Goal: Task Accomplishment & Management: Use online tool/utility

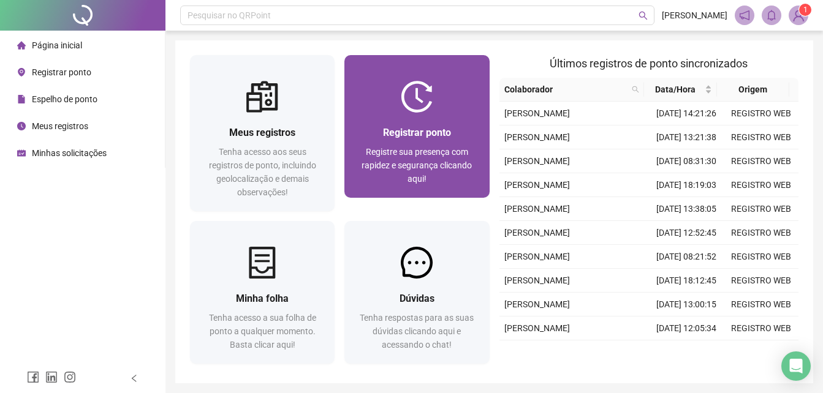
click at [396, 123] on div "Registrar ponto Registre sua presença com rapidez e segurança clicando aqui!" at bounding box center [416, 155] width 145 height 85
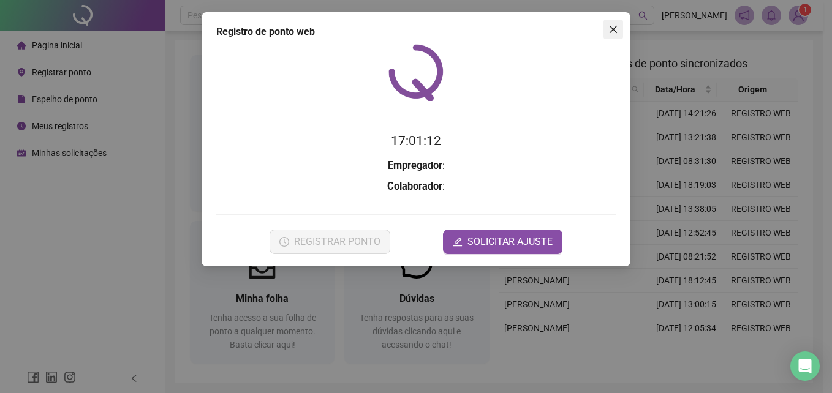
click at [609, 29] on icon "close" at bounding box center [613, 29] width 10 height 10
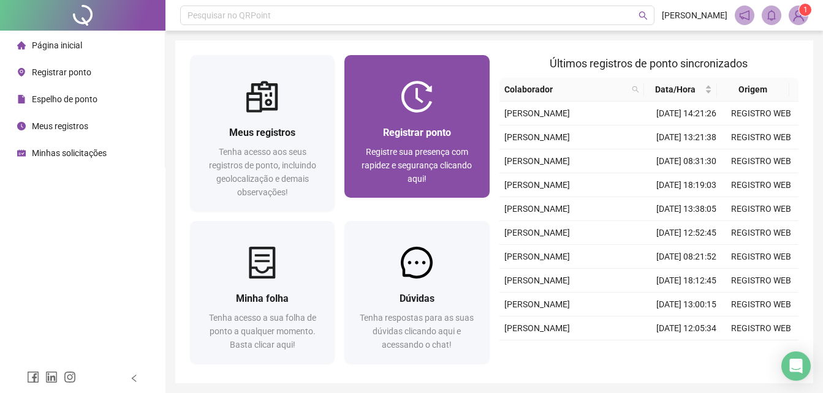
click at [420, 88] on img at bounding box center [417, 97] width 32 height 32
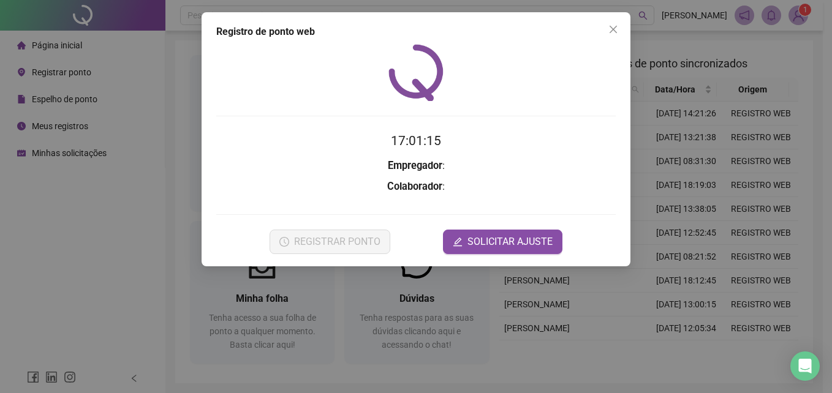
click at [619, 28] on div "Registro de ponto web 17:01:15 Empregador : Colaborador : REGISTRAR PONTO SOLIC…" at bounding box center [415, 139] width 429 height 254
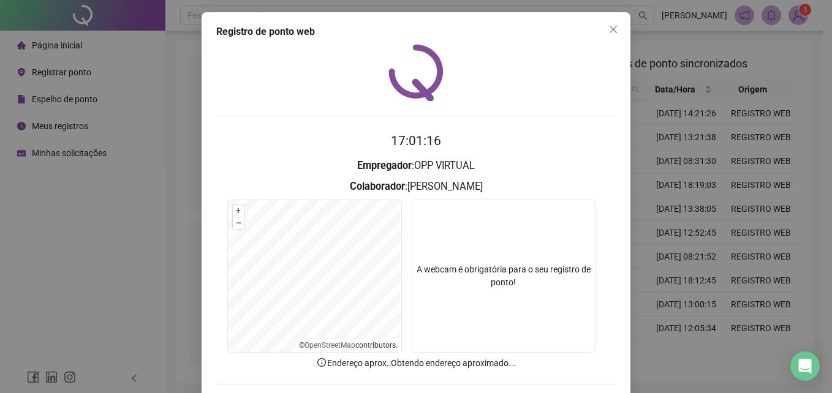
click at [615, 30] on span "Close" at bounding box center [613, 29] width 20 height 10
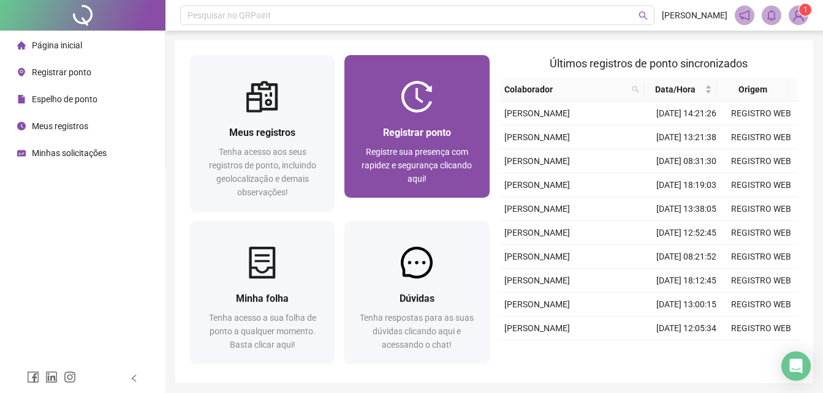
click at [412, 102] on img at bounding box center [417, 97] width 32 height 32
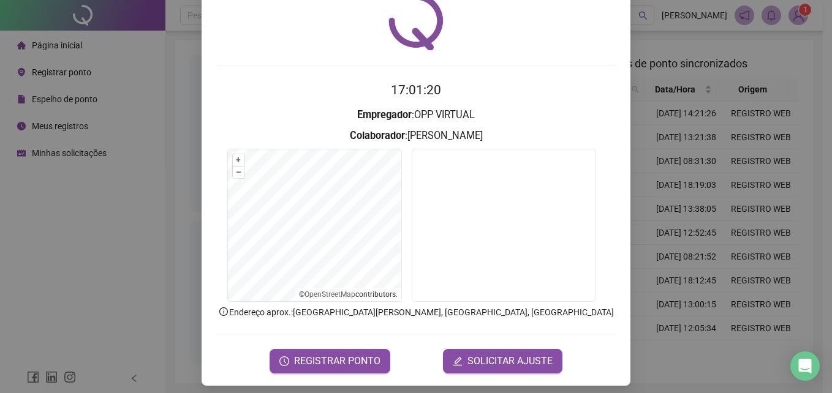
scroll to position [58, 0]
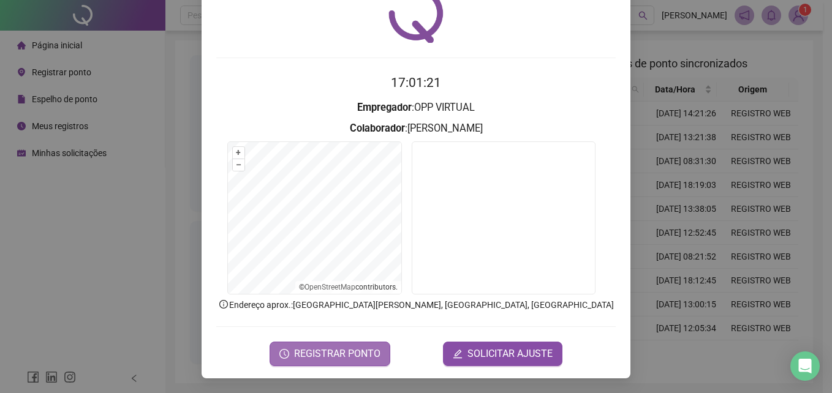
click at [334, 358] on span "REGISTRAR PONTO" at bounding box center [337, 354] width 86 height 15
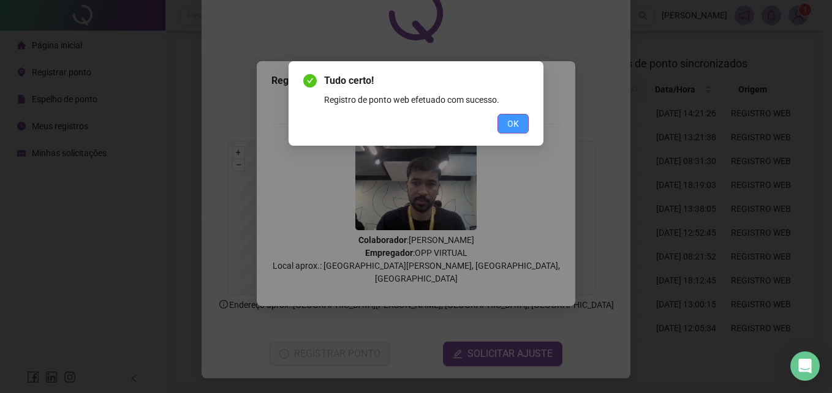
click at [514, 125] on span "OK" at bounding box center [513, 123] width 12 height 13
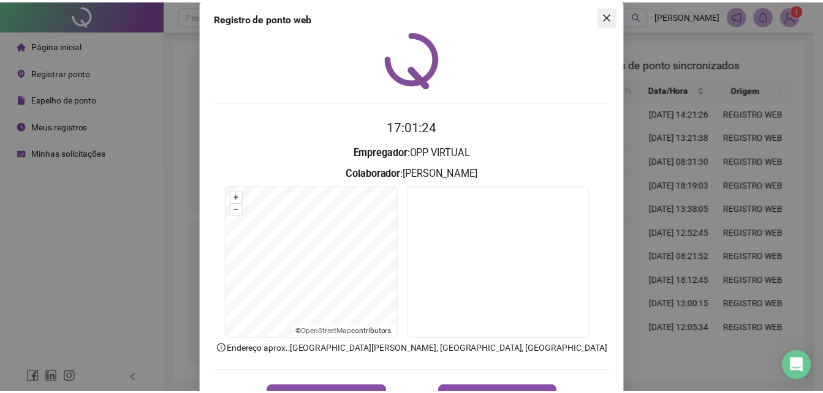
scroll to position [0, 0]
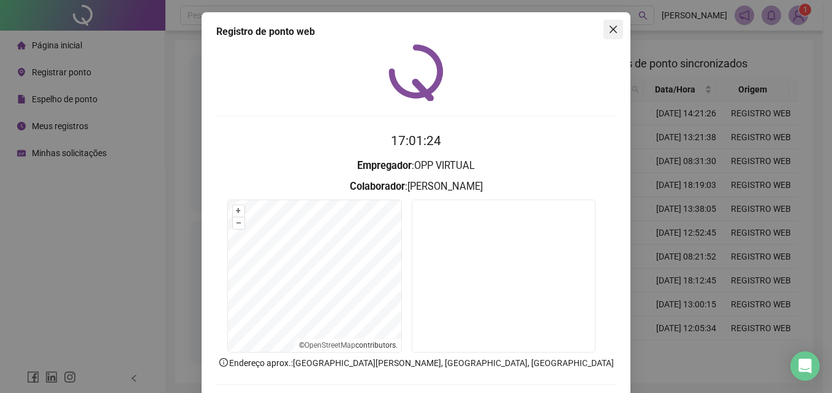
click at [607, 23] on button "Close" at bounding box center [613, 30] width 20 height 20
